Goal: Information Seeking & Learning: Learn about a topic

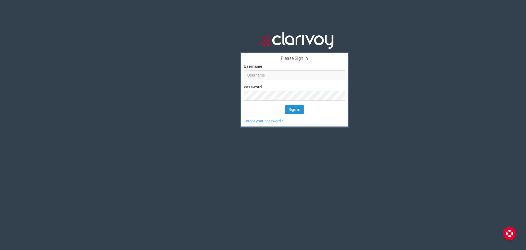
type input "vcoy"
click at [293, 111] on button "Sign in" at bounding box center [294, 109] width 19 height 9
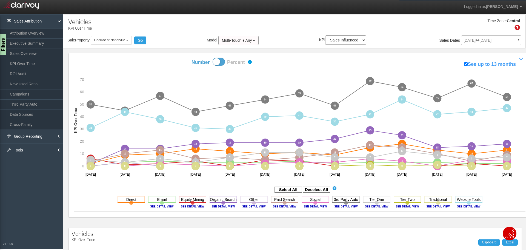
click at [471, 42] on div "[DATE] [DATE] ▼ Comparing to: mm/dd/yyyy - mm/dd/yyyy Date Range: Custom [DATE]…" at bounding box center [491, 41] width 60 height 10
click at [466, 41] on div "[DATE] [DATE] ▼ Comparing to: mm/dd/yyyy - mm/dd/yyyy Date Range: Custom [DATE]…" at bounding box center [491, 41] width 60 height 10
click at [471, 42] on div "[DATE] [DATE] ▼ Comparing to: mm/dd/yyyy - mm/dd/yyyy Date Range: Custom [DATE]…" at bounding box center [491, 41] width 60 height 10
click at [22, 72] on link "ROI Audit" at bounding box center [31, 74] width 63 height 10
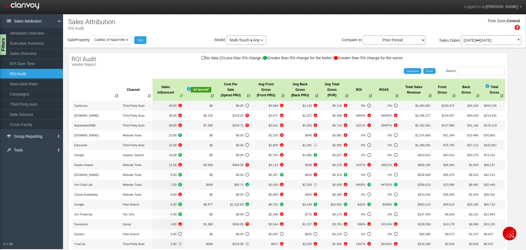
click at [466, 42] on p "[DATE] [DATE]" at bounding box center [491, 40] width 55 height 4
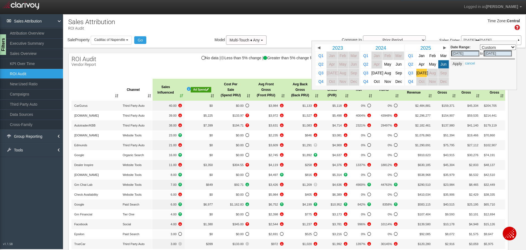
click at [417, 74] on span "[DATE]" at bounding box center [423, 73] width 12 height 4
select select ","
type input "[DATE]"
click at [453, 63] on button "Apply" at bounding box center [457, 63] width 13 height 5
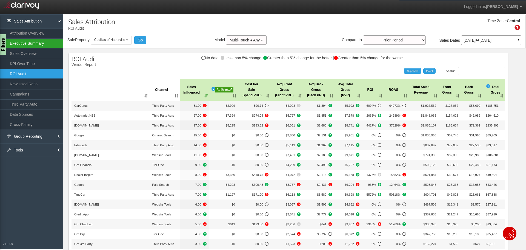
click at [24, 42] on link "Executive Summary" at bounding box center [31, 43] width 63 height 10
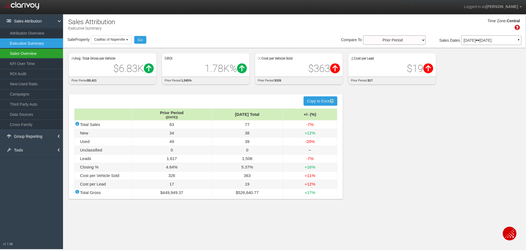
click at [24, 54] on link "Sales Overview" at bounding box center [31, 54] width 63 height 10
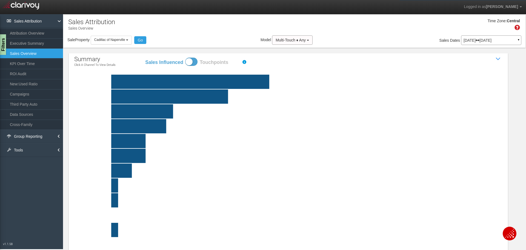
click at [229, 81] on rect at bounding box center [301, 82] width 428 height 14
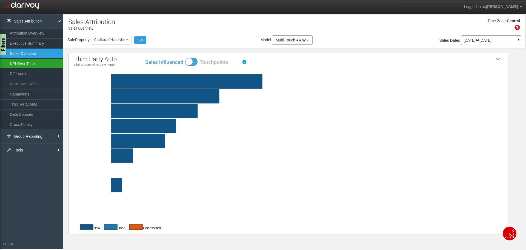
click at [22, 62] on link "KPI Over Time" at bounding box center [31, 64] width 63 height 10
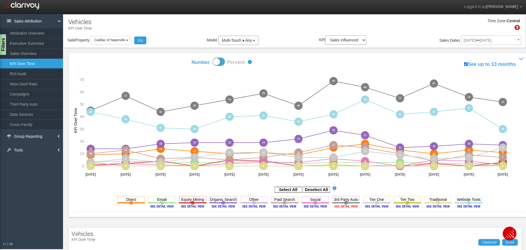
click at [348, 205] on image at bounding box center [346, 205] width 25 height 3
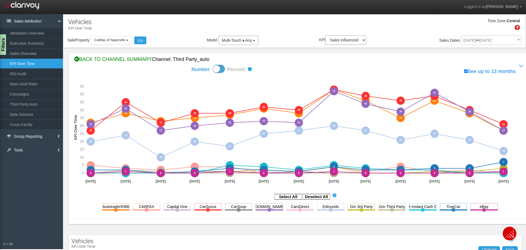
click at [115, 61] on div "BACK TO CHANNEL SUMMARY Channel: third party_auto" at bounding box center [299, 59] width 451 height 7
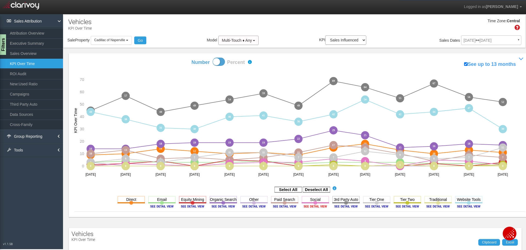
click at [307, 206] on image at bounding box center [315, 205] width 25 height 3
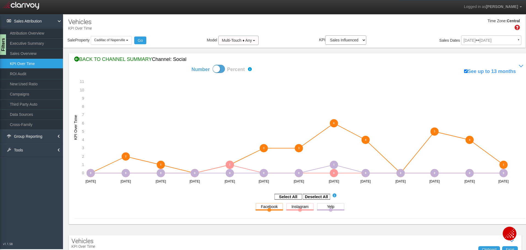
click at [102, 60] on div "BACK TO CHANNEL SUMMARY Channel: social" at bounding box center [299, 59] width 451 height 7
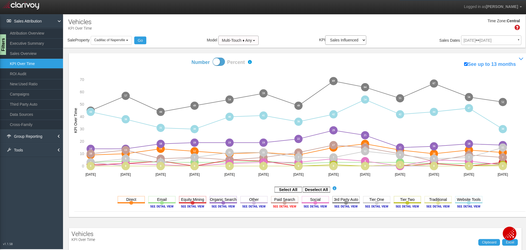
click at [278, 205] on image at bounding box center [284, 205] width 25 height 3
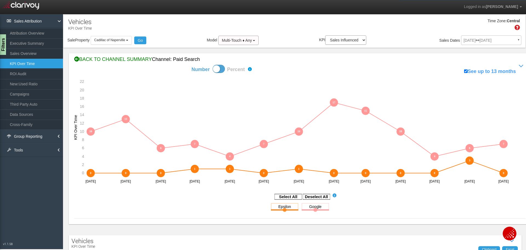
click at [112, 58] on div "BACK TO CHANNEL SUMMARY Channel: paid search" at bounding box center [299, 59] width 451 height 7
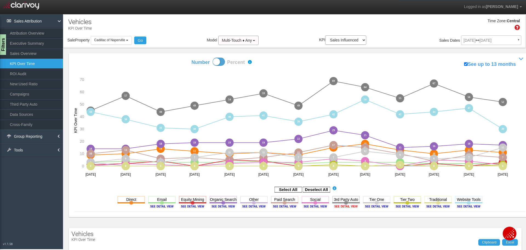
click at [346, 206] on image at bounding box center [346, 205] width 25 height 3
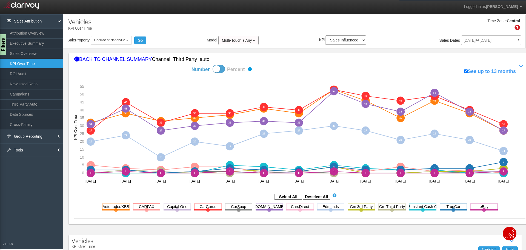
click at [145, 208] on rect at bounding box center [146, 206] width 27 height 7
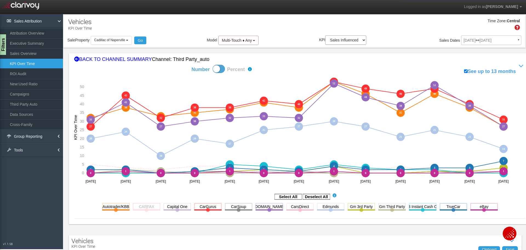
click at [145, 208] on rect at bounding box center [146, 206] width 27 height 7
click at [20, 96] on link "Campaigns" at bounding box center [31, 94] width 63 height 10
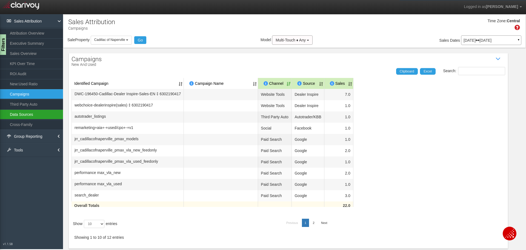
click at [23, 114] on link "Data Sources" at bounding box center [31, 114] width 63 height 10
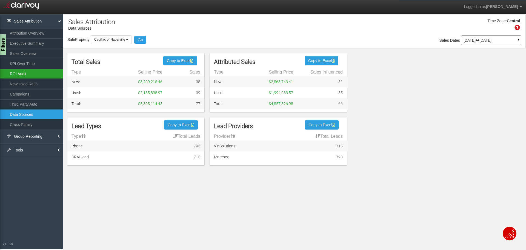
click at [16, 74] on link "ROI Audit" at bounding box center [31, 74] width 63 height 10
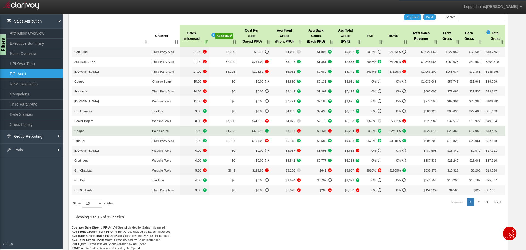
scroll to position [55, 0]
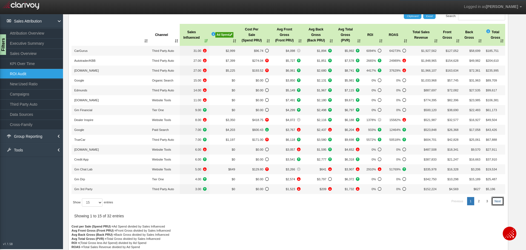
click at [492, 201] on link "Next" at bounding box center [498, 201] width 12 height 8
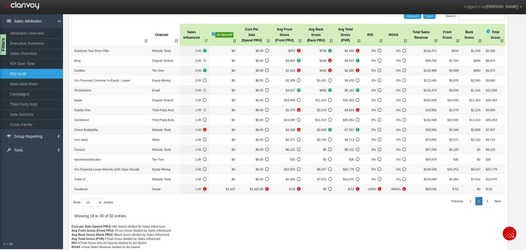
click at [492, 201] on link "Next" at bounding box center [498, 201] width 12 height 8
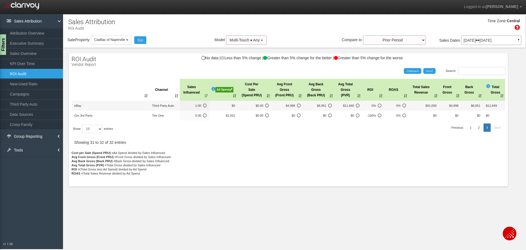
scroll to position [0, 0]
click at [478, 129] on link "2" at bounding box center [478, 127] width 7 height 8
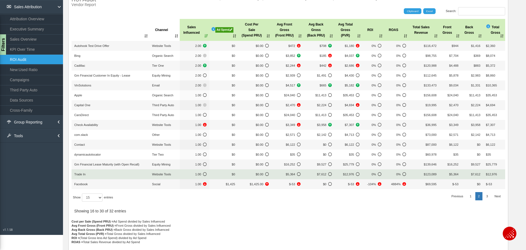
scroll to position [55, 0]
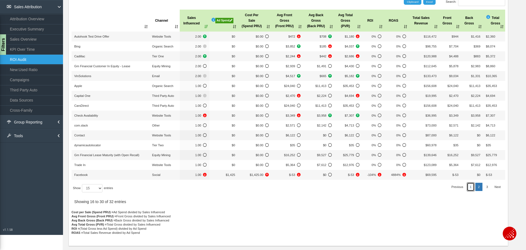
click at [467, 186] on link "1" at bounding box center [470, 187] width 7 height 8
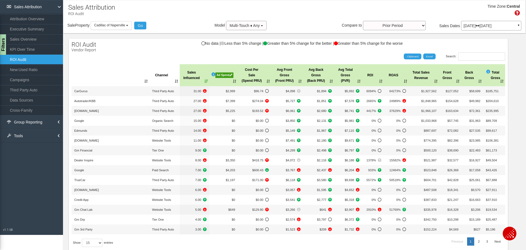
scroll to position [0, 0]
